Goal: Task Accomplishment & Management: Manage account settings

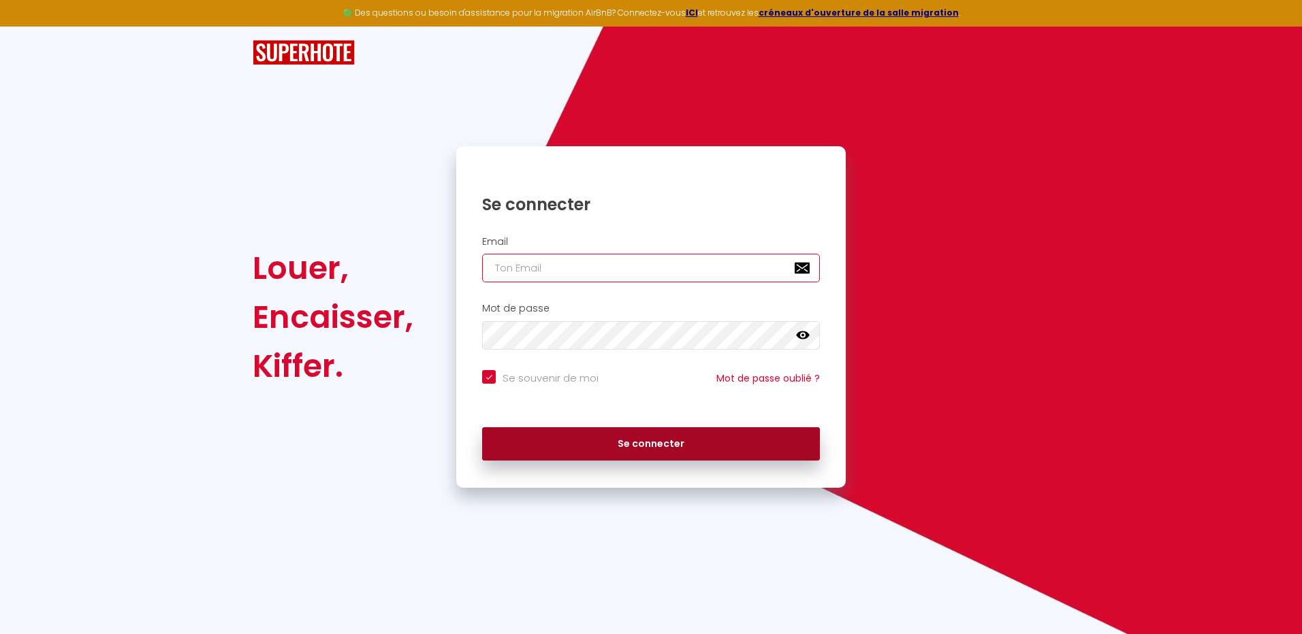
type input "[EMAIL_ADDRESS][DOMAIN_NAME]"
click at [639, 445] on button "Se connecter" at bounding box center [651, 445] width 338 height 34
checkbox input "true"
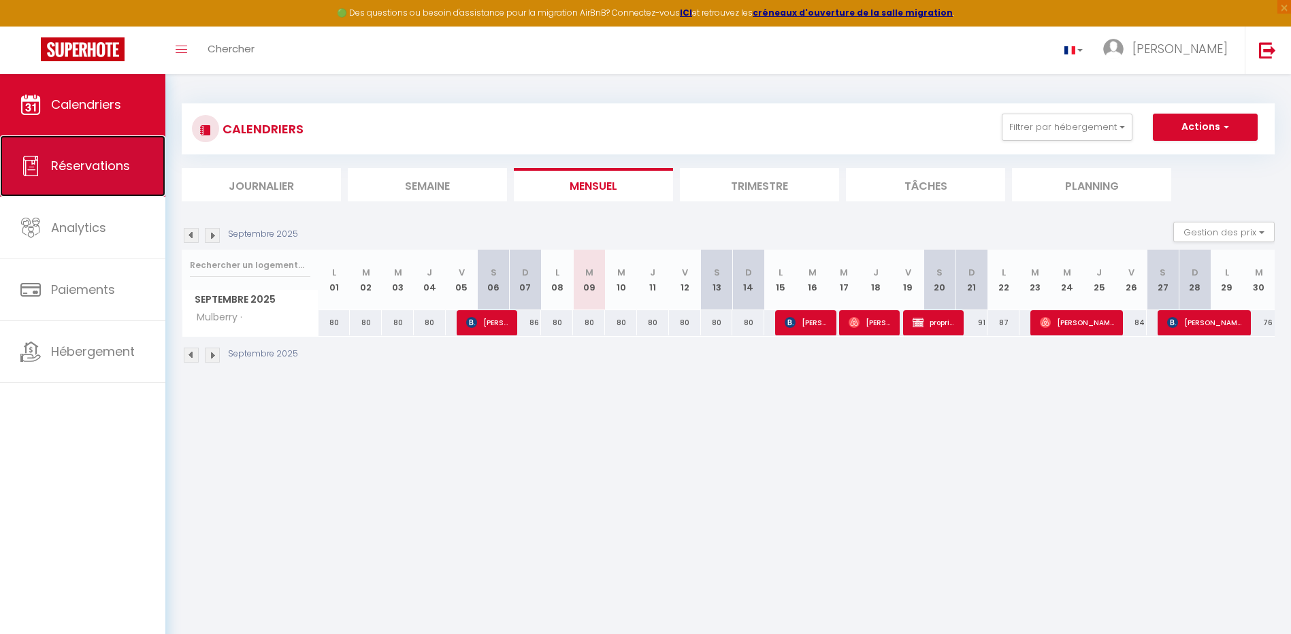
click at [94, 168] on span "Réservations" at bounding box center [90, 165] width 79 height 17
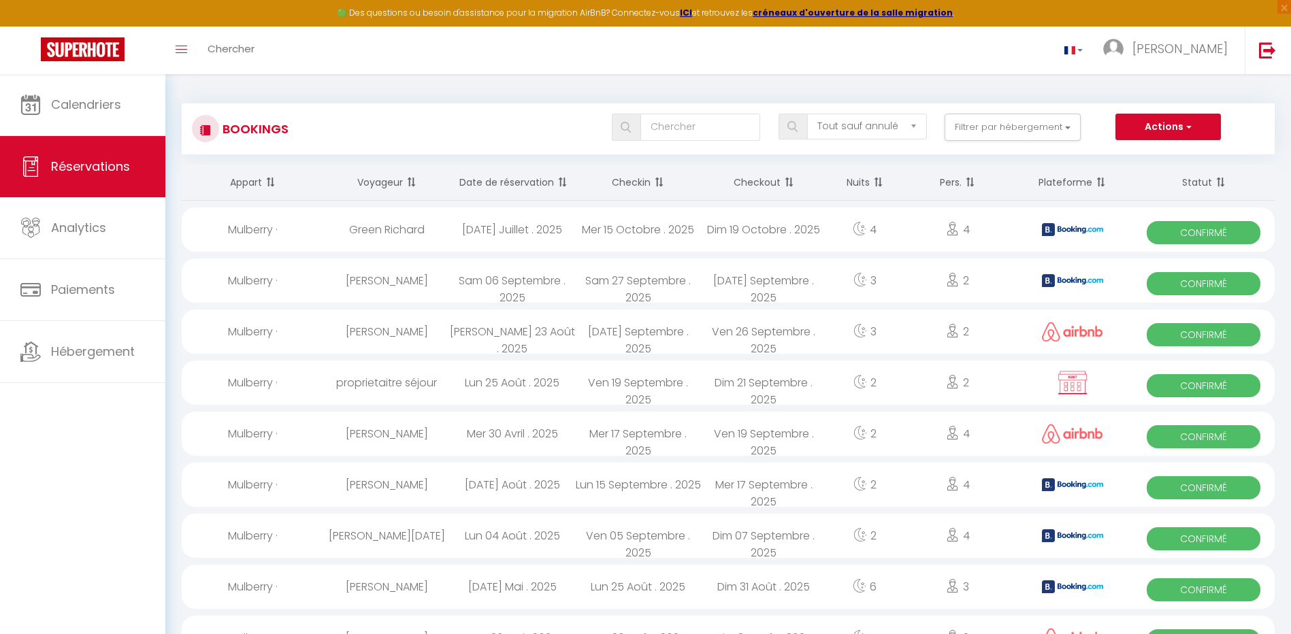
click at [477, 189] on th "Date de réservation" at bounding box center [512, 183] width 126 height 36
click at [494, 186] on th "Date de réservation" at bounding box center [512, 183] width 126 height 36
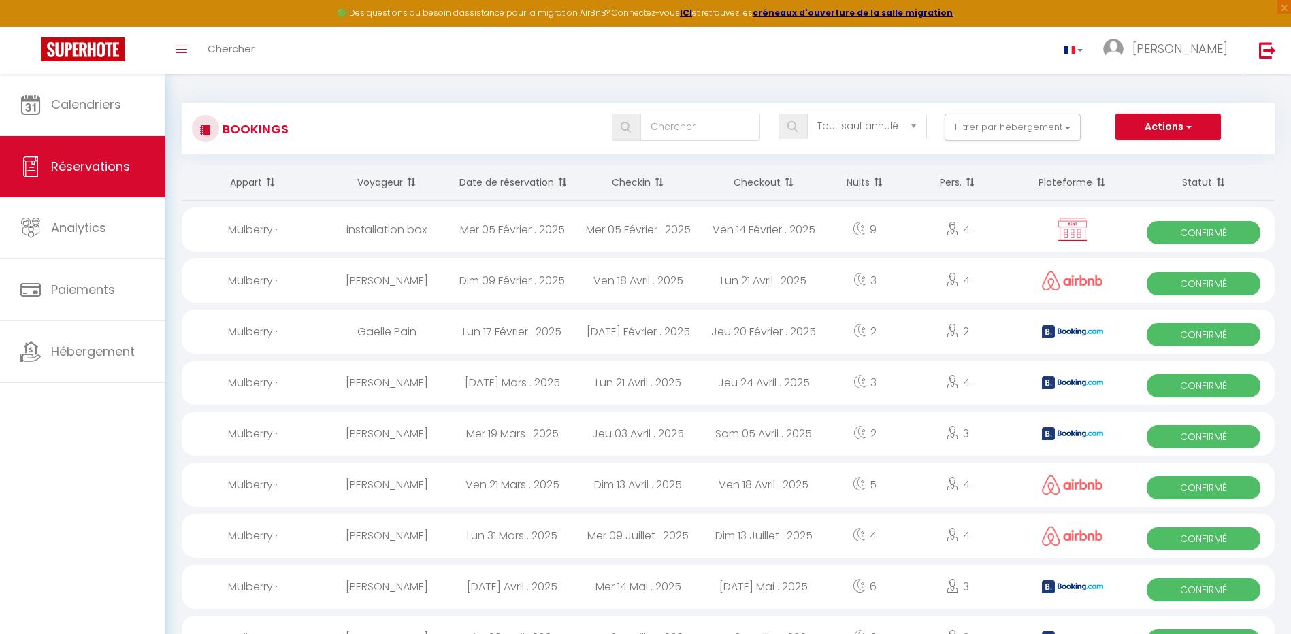
click at [494, 187] on th "Date de réservation" at bounding box center [512, 183] width 126 height 36
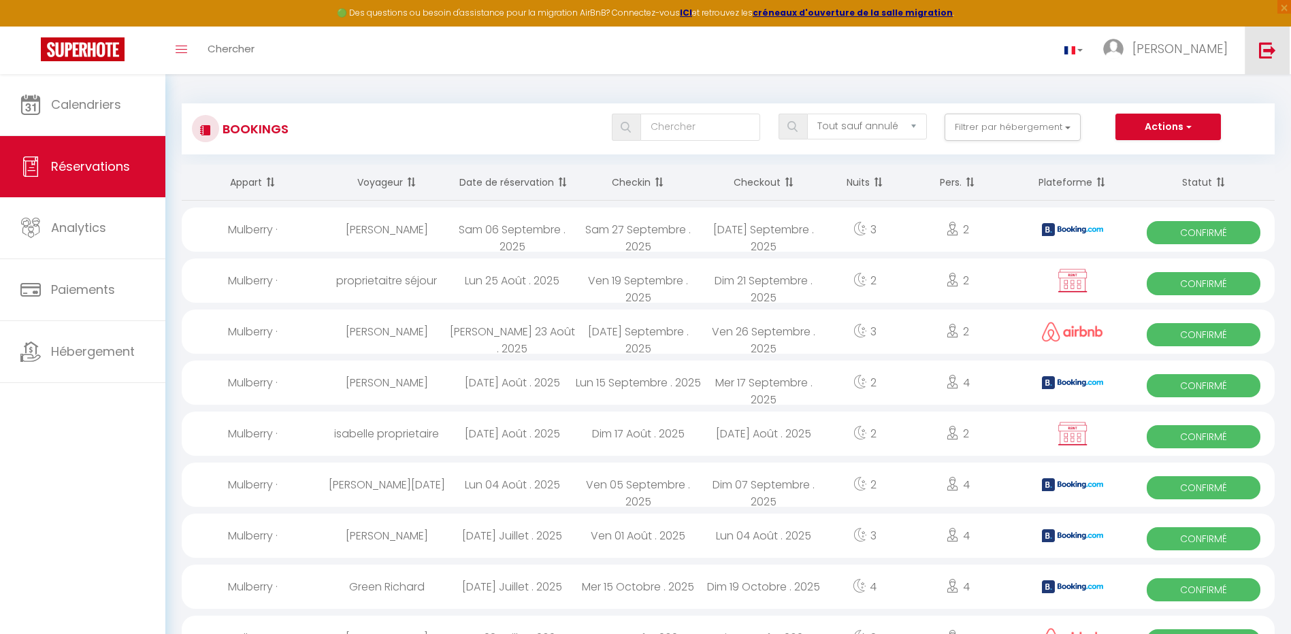
click at [1271, 48] on img at bounding box center [1267, 50] width 17 height 17
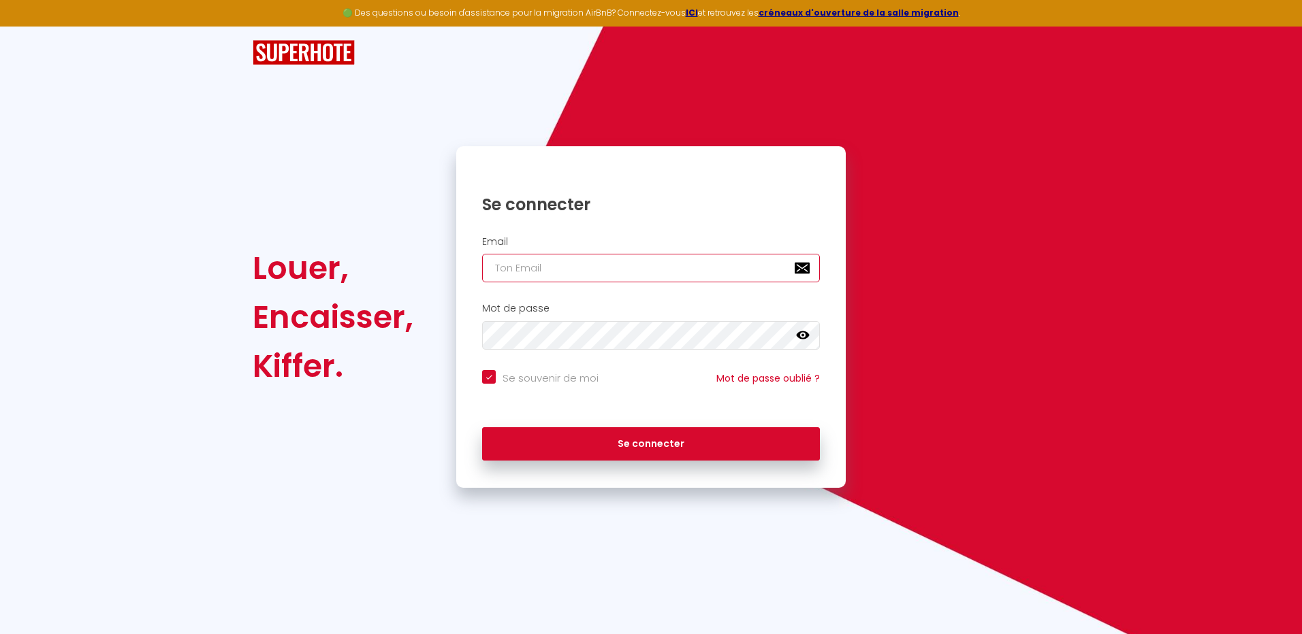
type input "[EMAIL_ADDRESS][DOMAIN_NAME]"
checkbox input "true"
